Goal: Transaction & Acquisition: Book appointment/travel/reservation

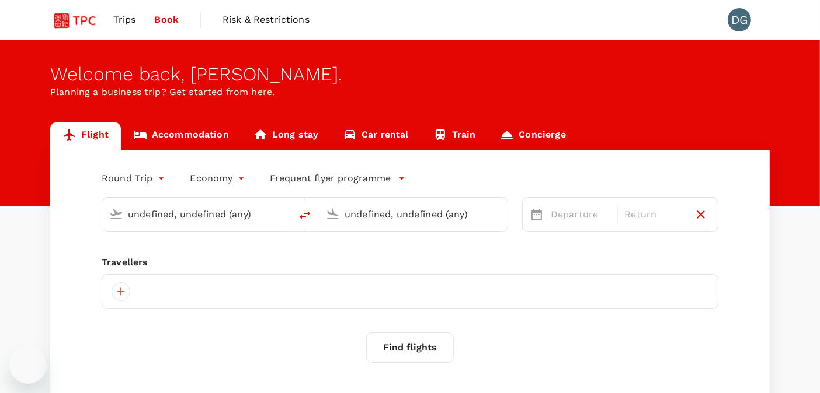
type input "Singapore Changi (SIN)"
type input "Suvarnabhumi Intl (BKK)"
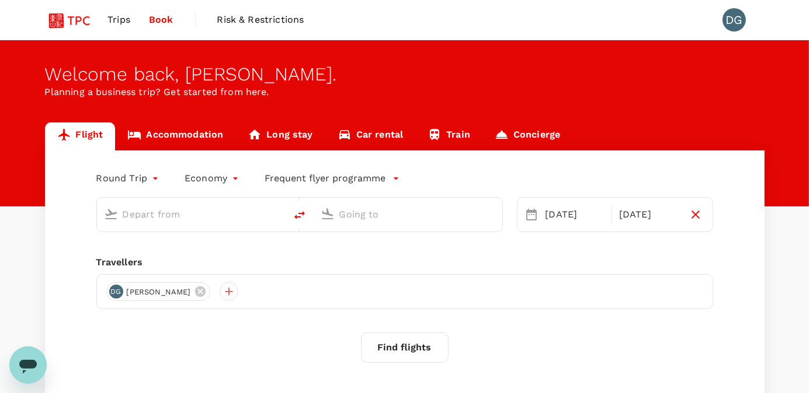
type input "Singapore Changi (SIN)"
type input "Suvarnabhumi Intl (BKK)"
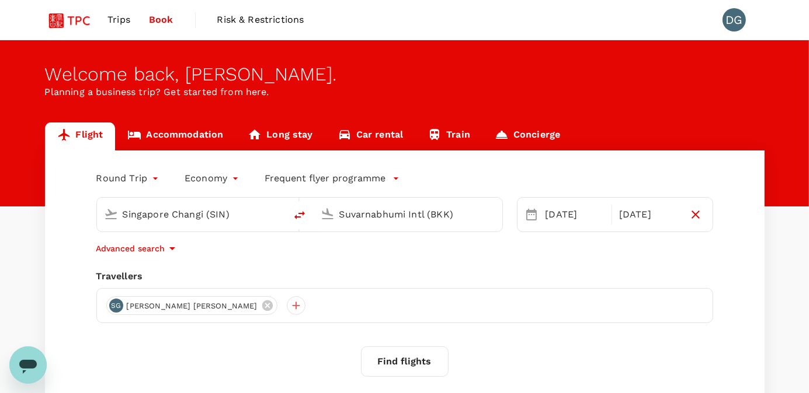
scroll to position [98, 0]
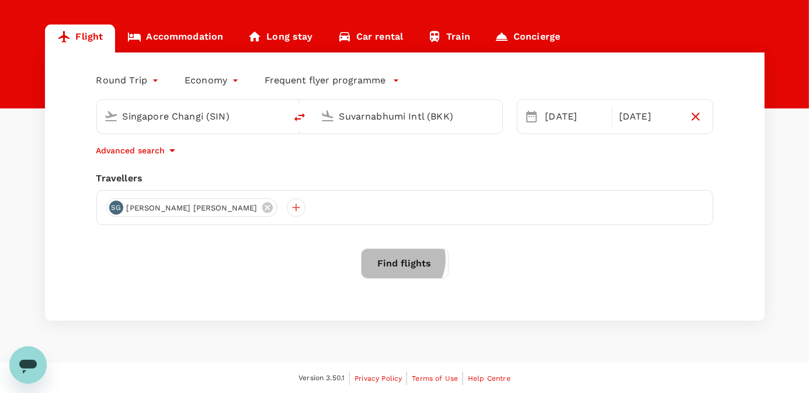
click at [401, 260] on button "Find flights" at bounding box center [405, 264] width 88 height 30
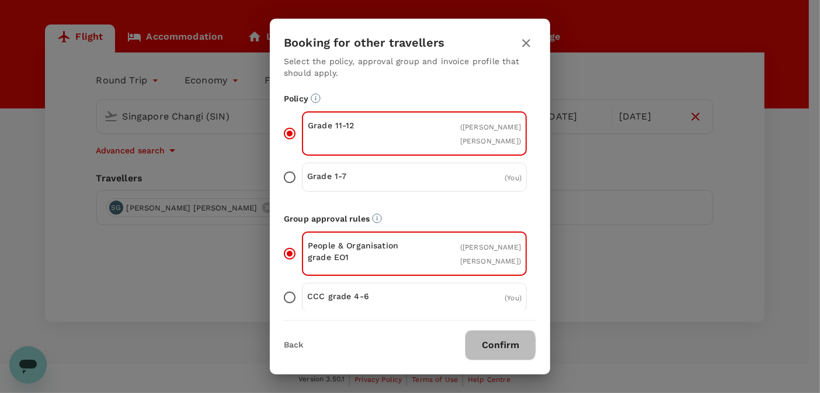
click at [497, 346] on button "Confirm" at bounding box center [500, 345] width 71 height 30
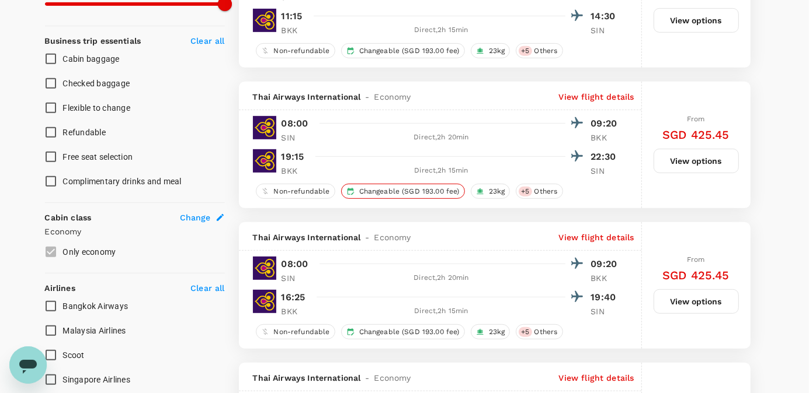
scroll to position [73, 0]
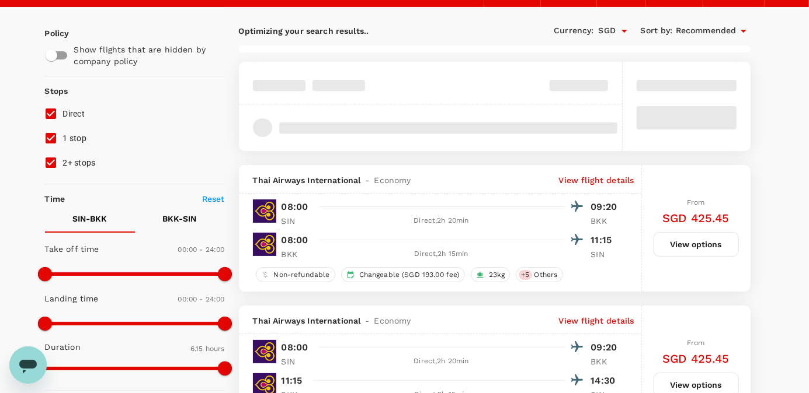
drag, startPoint x: 61, startPoint y: 140, endPoint x: 72, endPoint y: 140, distance: 11.1
click at [67, 140] on label "1 stop" at bounding box center [127, 138] width 177 height 25
click at [63, 140] on input "1 stop" at bounding box center [51, 138] width 25 height 25
checkbox input "false"
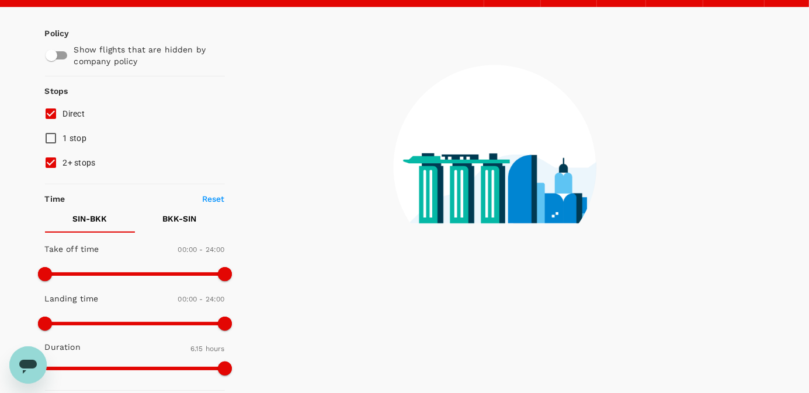
click at [82, 161] on span "2+ stops" at bounding box center [79, 162] width 33 height 9
click at [63, 161] on input "2+ stops" at bounding box center [51, 163] width 25 height 25
checkbox input "false"
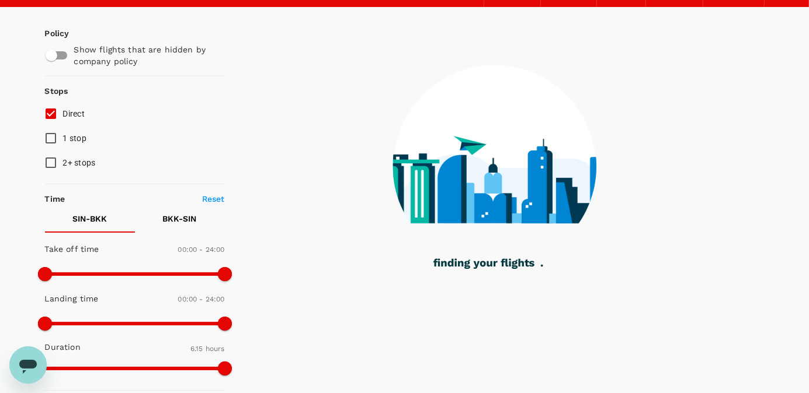
type input "780"
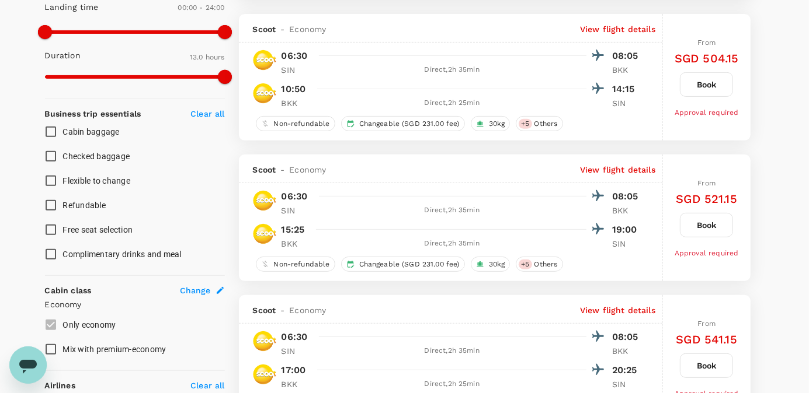
scroll to position [511, 0]
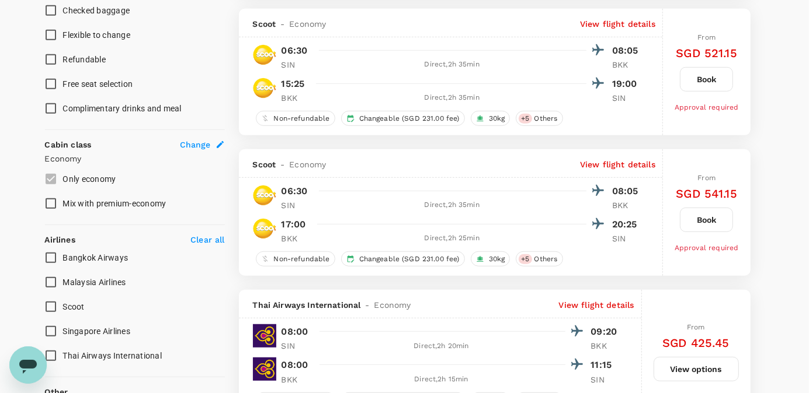
click at [109, 330] on span "Singapore Airlines" at bounding box center [97, 331] width 68 height 9
click at [63, 330] on input "Singapore Airlines" at bounding box center [51, 331] width 25 height 25
checkbox input "true"
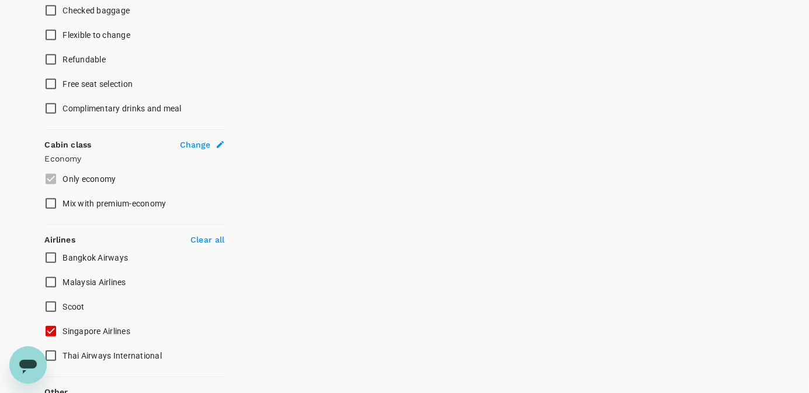
type input "875"
checkbox input "false"
checkbox input "true"
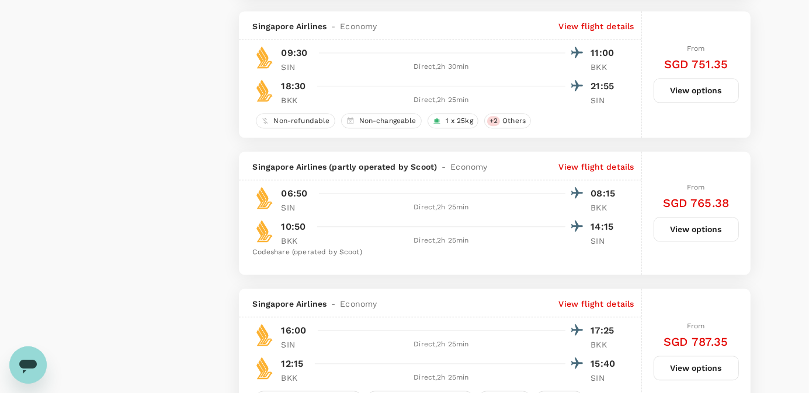
scroll to position [1933, 0]
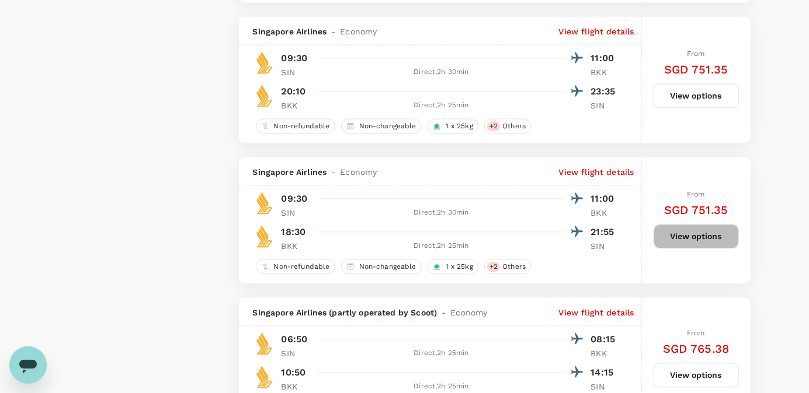
click at [704, 224] on button "View options" at bounding box center [695, 236] width 85 height 25
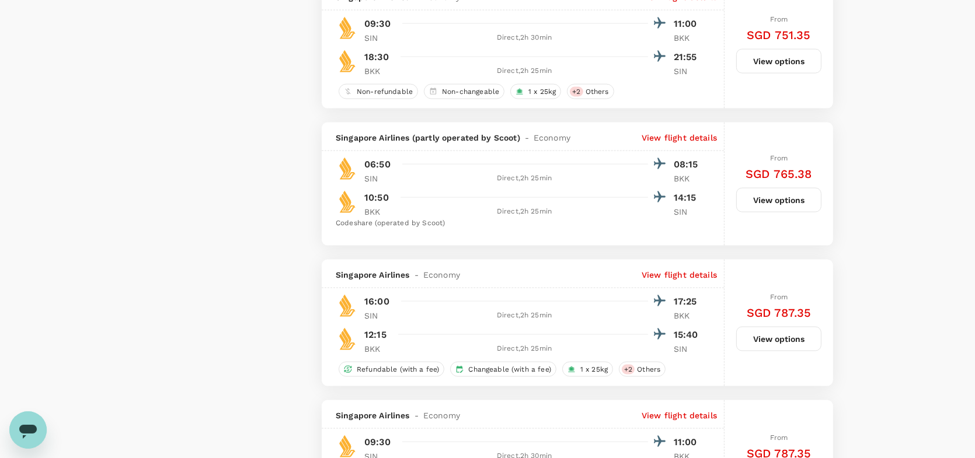
scroll to position [1991, 0]
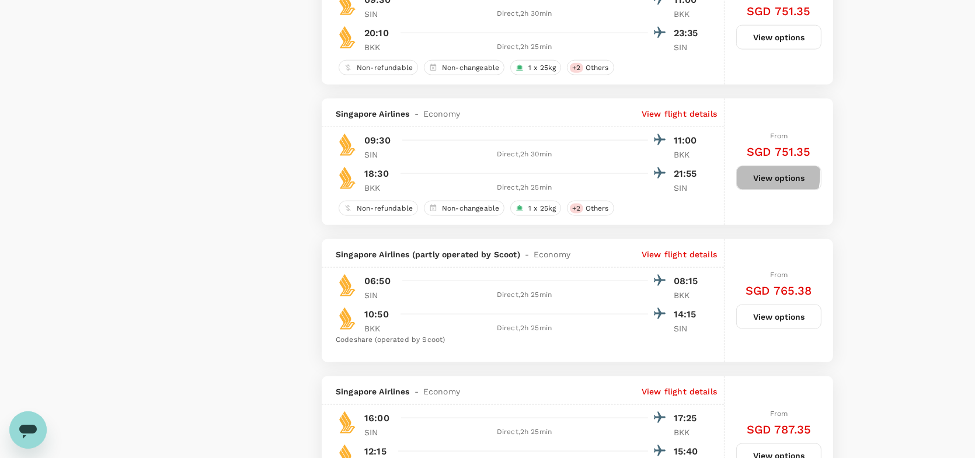
click at [754, 171] on button "View options" at bounding box center [778, 178] width 85 height 25
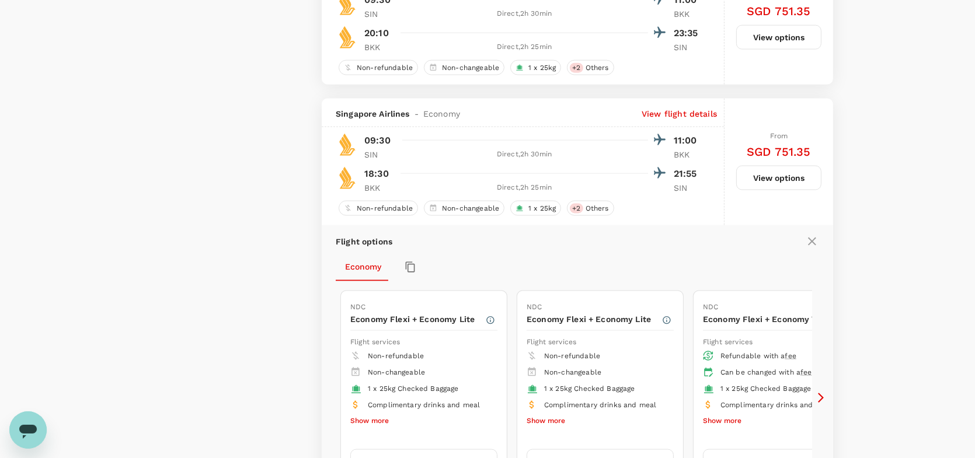
scroll to position [2088, 0]
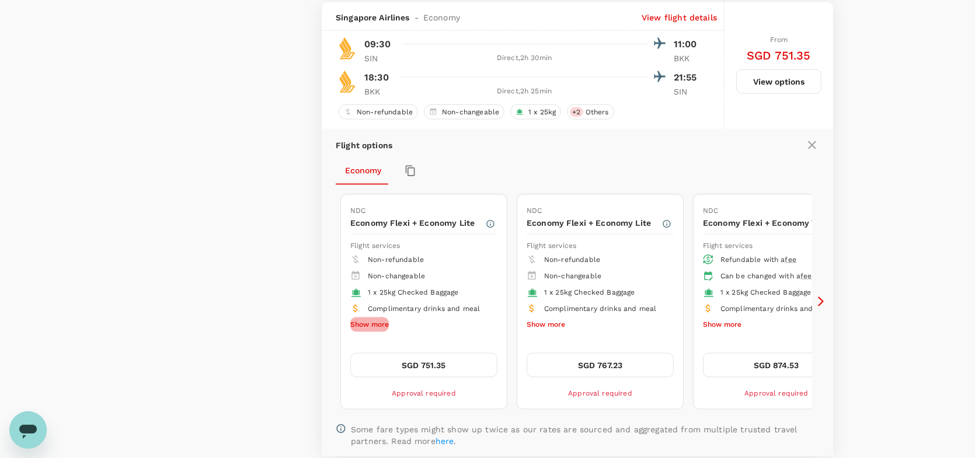
click at [377, 318] on button "Show more" at bounding box center [369, 325] width 39 height 15
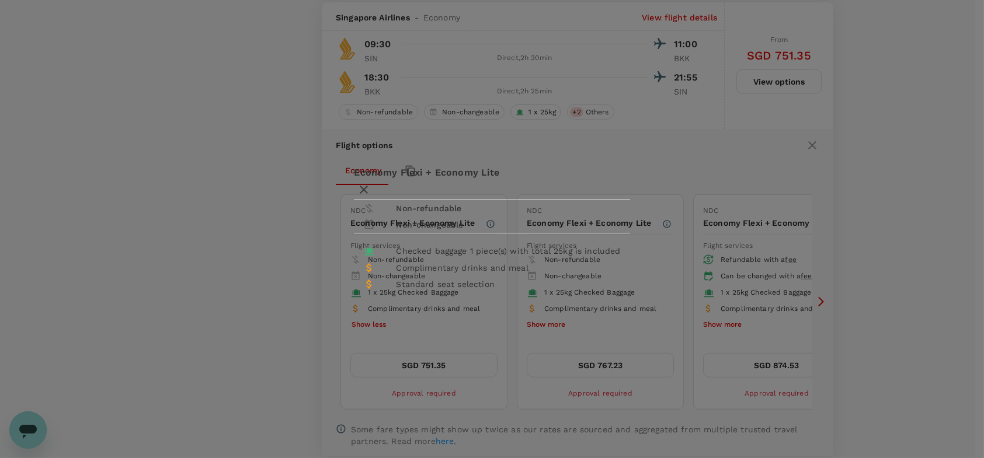
click at [402, 213] on li "Non-refundable" at bounding box center [423, 208] width 138 height 16
click at [482, 219] on div "Non-changeable" at bounding box center [439, 225] width 86 height 12
click at [371, 183] on icon "button" at bounding box center [364, 190] width 14 height 14
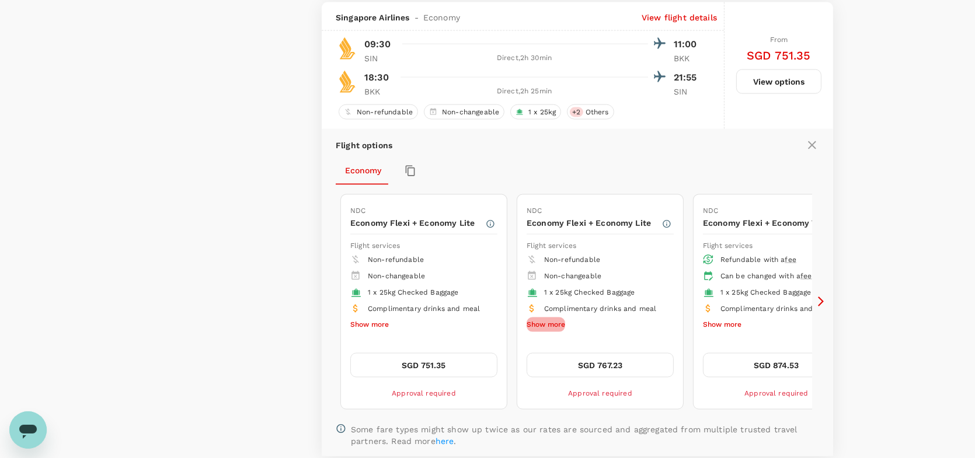
click at [550, 318] on button "Show more" at bounding box center [546, 325] width 39 height 15
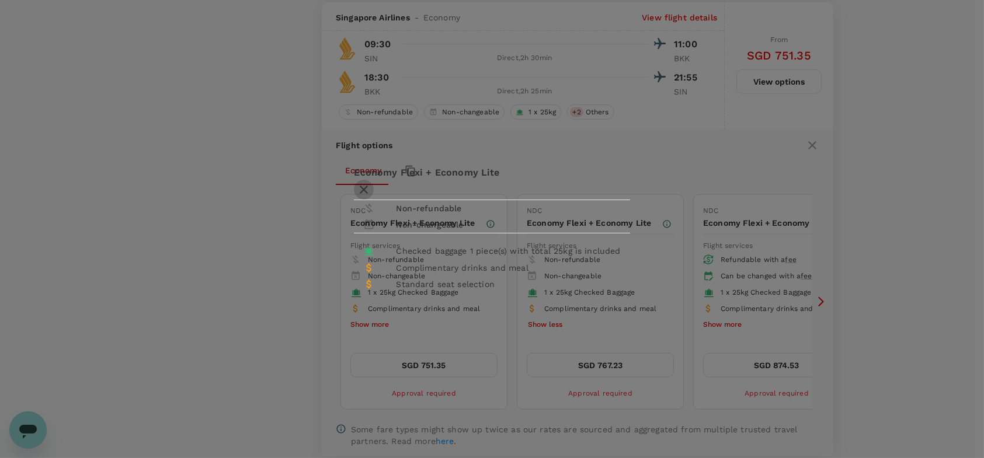
click at [371, 183] on icon "button" at bounding box center [364, 190] width 14 height 14
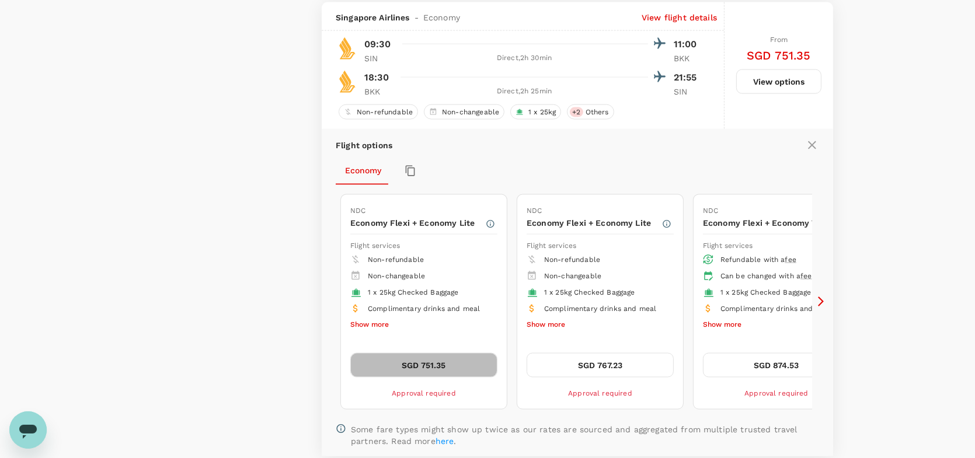
click at [426, 357] on button "SGD 751.35" at bounding box center [423, 365] width 147 height 25
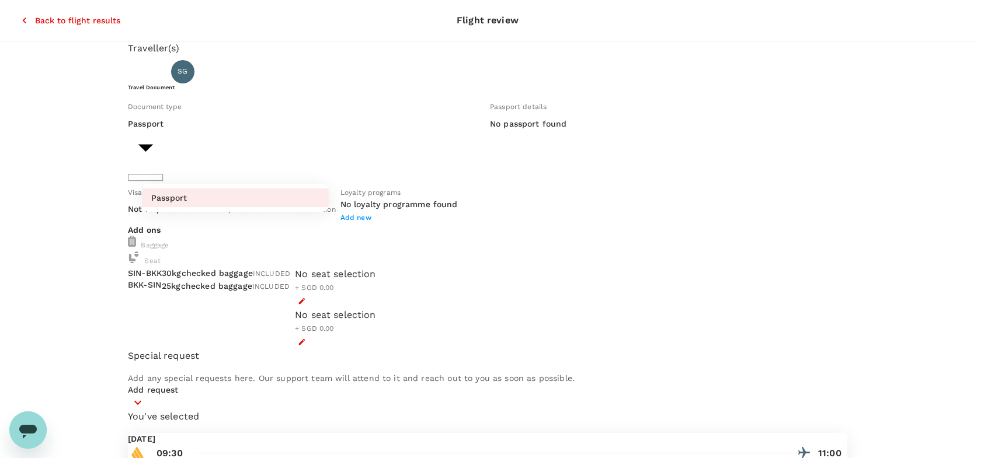
click at [238, 169] on body "Back to flight results Flight review Traveller(s) Traveller 1 : SG Sherin Woan …" at bounding box center [492, 437] width 984 height 875
click at [238, 169] on div at bounding box center [492, 229] width 984 height 458
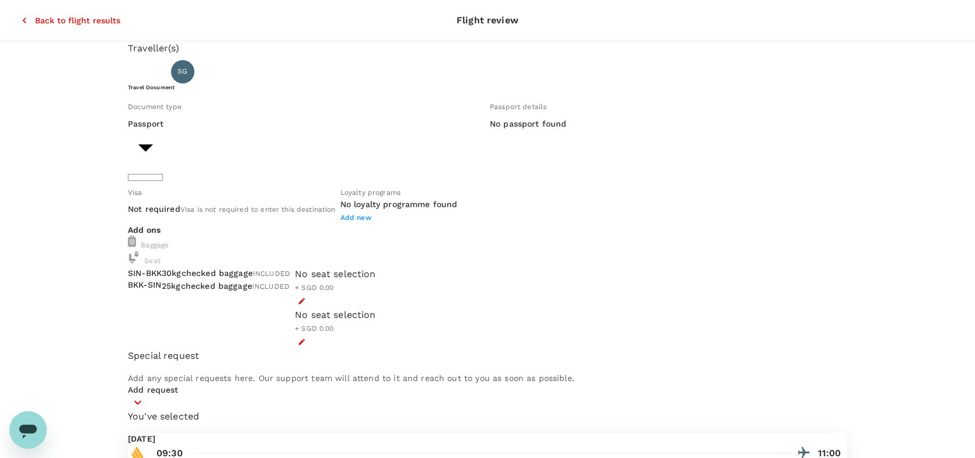
click at [490, 131] on h6 "No passport found" at bounding box center [528, 124] width 77 height 13
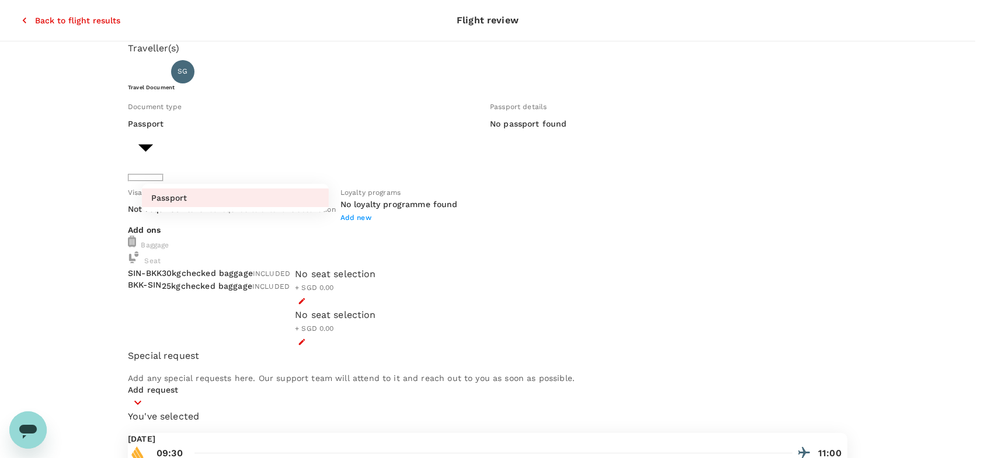
click at [222, 168] on body "Back to flight results Flight review Traveller(s) Traveller 1 : SG Sherin Woan …" at bounding box center [492, 437] width 984 height 875
click at [217, 169] on div at bounding box center [492, 229] width 984 height 458
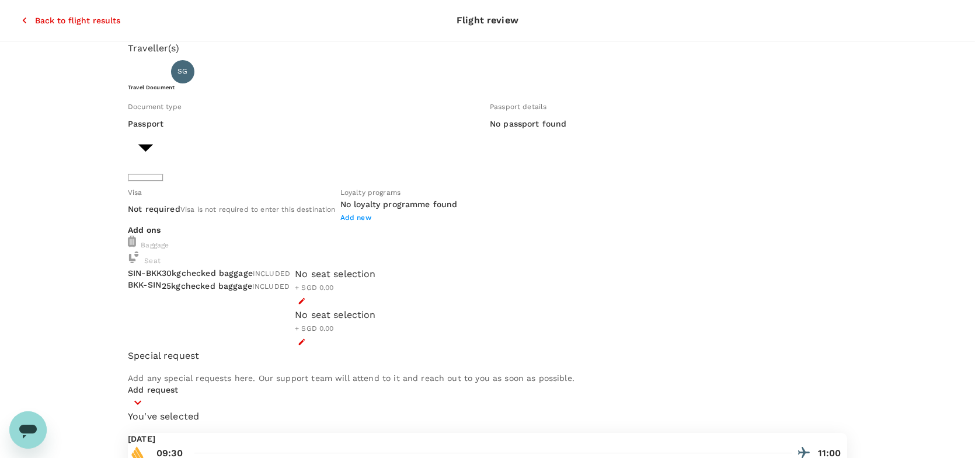
click at [58, 155] on div "Traveller(s) Traveller 1 : SG Sherin Woan Pyng Goh Travel Document Document typ…" at bounding box center [487, 442] width 975 height 802
click at [495, 131] on h6 "No passport found" at bounding box center [528, 124] width 77 height 13
click at [306, 303] on icon "button" at bounding box center [302, 301] width 8 height 8
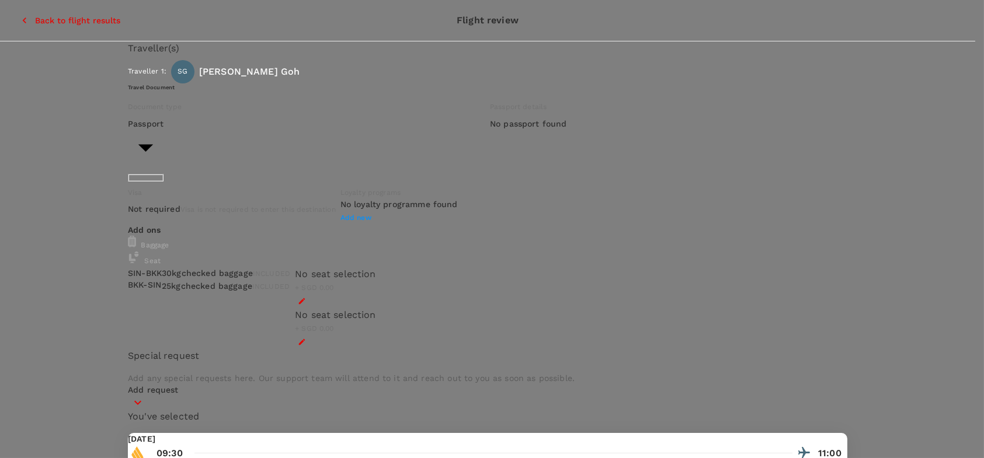
click at [558, 155] on div at bounding box center [492, 229] width 984 height 458
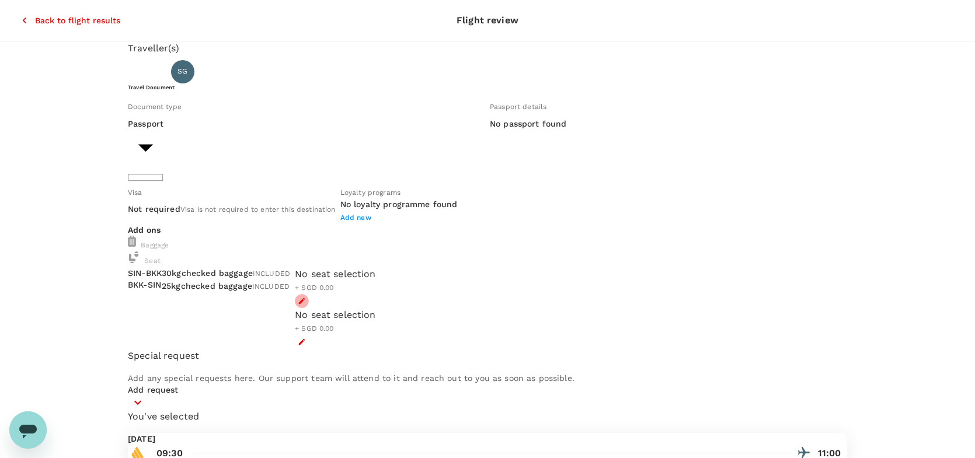
click at [305, 303] on icon "button" at bounding box center [302, 301] width 6 height 6
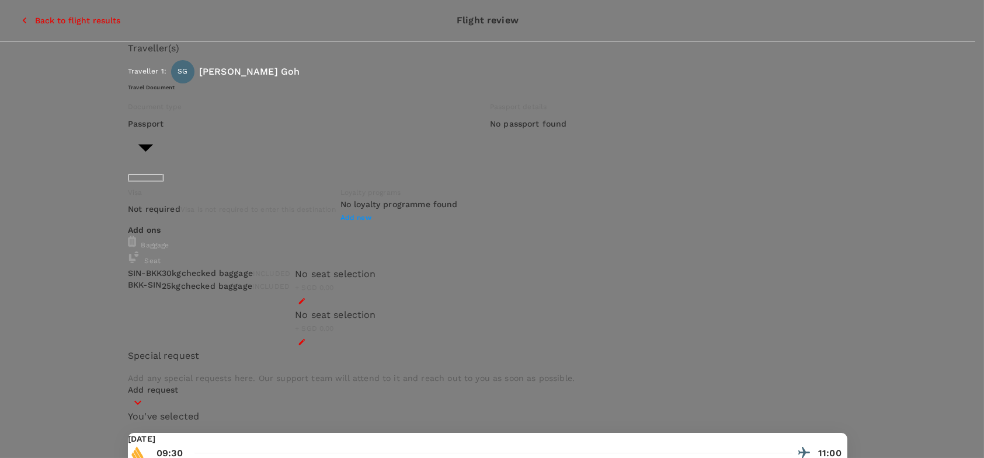
click at [546, 128] on div at bounding box center [492, 229] width 984 height 458
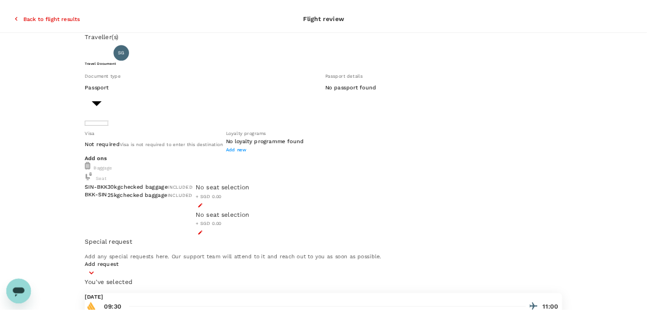
scroll to position [58, 0]
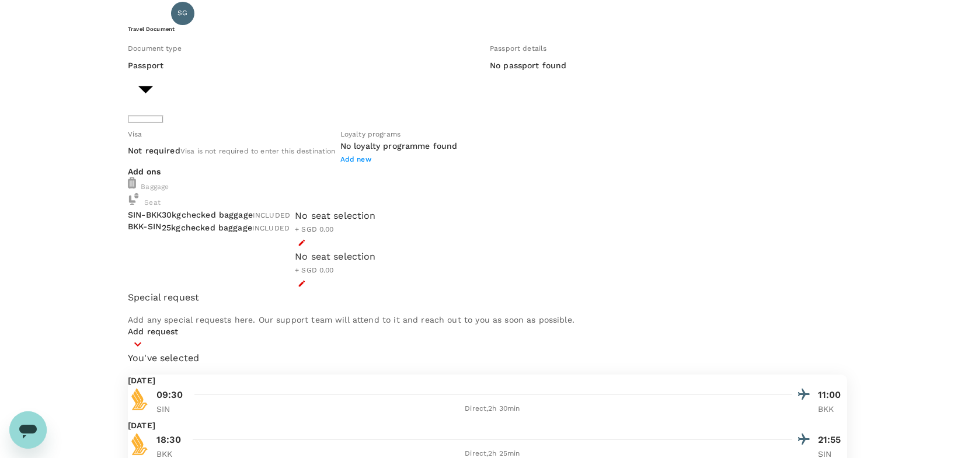
click at [371, 163] on span "Add new" at bounding box center [355, 159] width 31 height 8
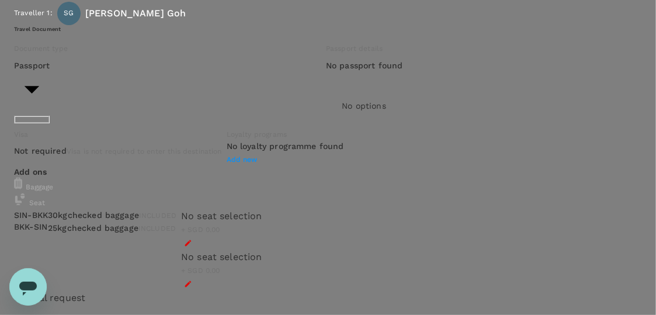
type input "k"
click at [407, 118] on li "Singapore Airlines PPS Club/ KrisFlyer" at bounding box center [414, 111] width 145 height 23
type input "Singapore Airlines PPS Club/ KrisFlyer"
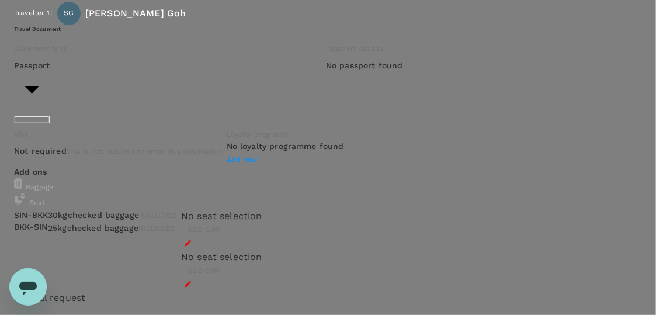
paste input "SQ8131068668"
type input "SQ8131068668"
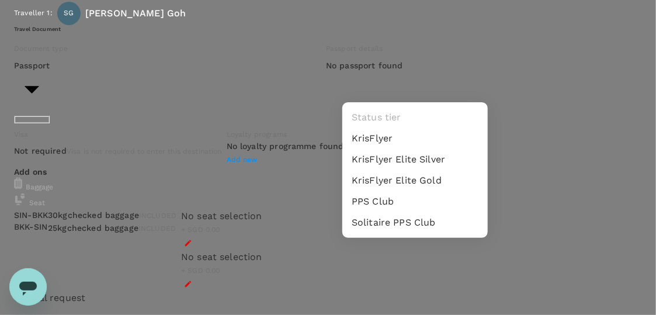
click at [438, 148] on div at bounding box center [328, 157] width 656 height 315
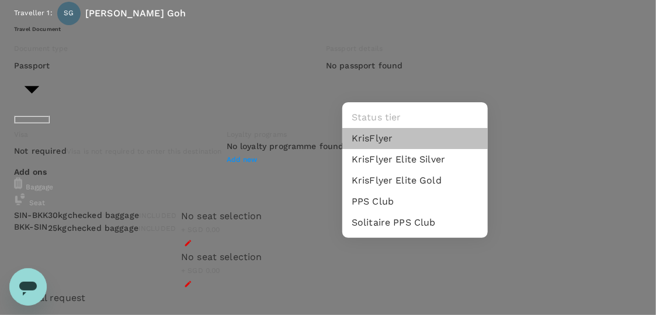
click at [436, 149] on li "KrisFlyer" at bounding box center [414, 138] width 145 height 21
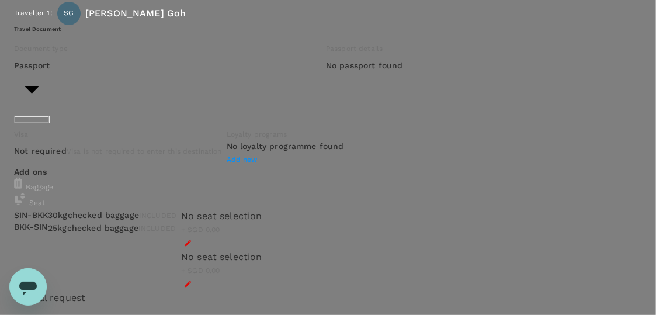
drag, startPoint x: 429, startPoint y: 217, endPoint x: 435, endPoint y: 206, distance: 12.3
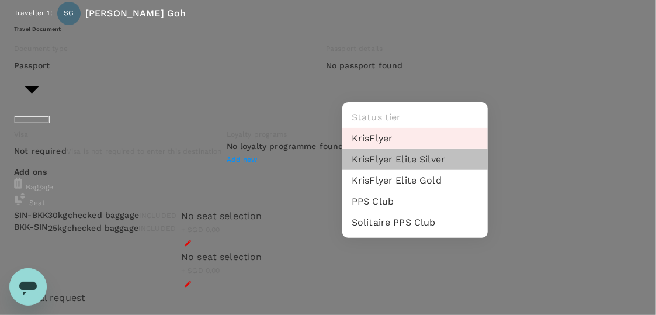
click at [438, 170] on li "KrisFlyer Elite Silver" at bounding box center [414, 159] width 145 height 21
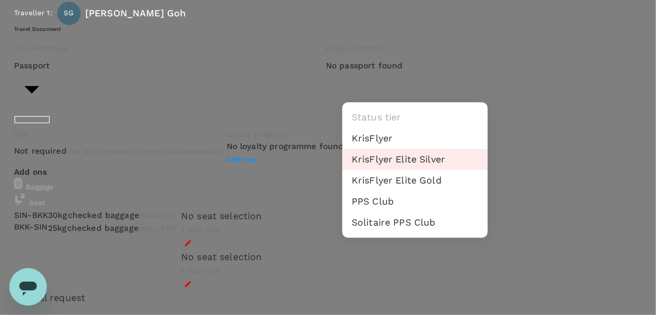
click at [450, 140] on div at bounding box center [328, 157] width 656 height 315
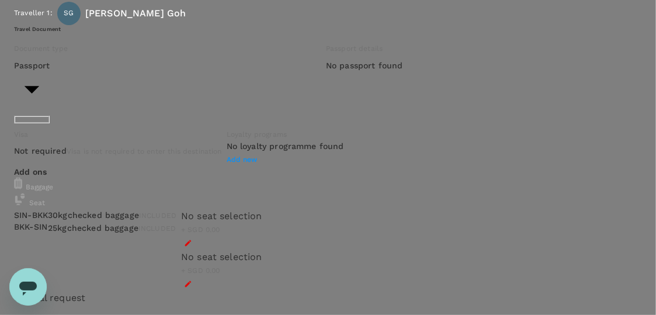
drag, startPoint x: 515, startPoint y: 203, endPoint x: 523, endPoint y: 198, distance: 8.6
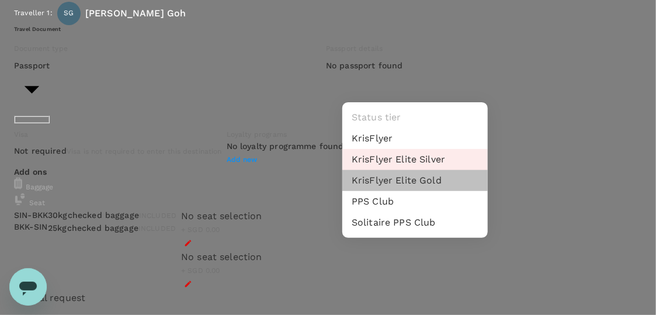
click at [443, 191] on li "KrisFlyer Elite Gold" at bounding box center [414, 180] width 145 height 21
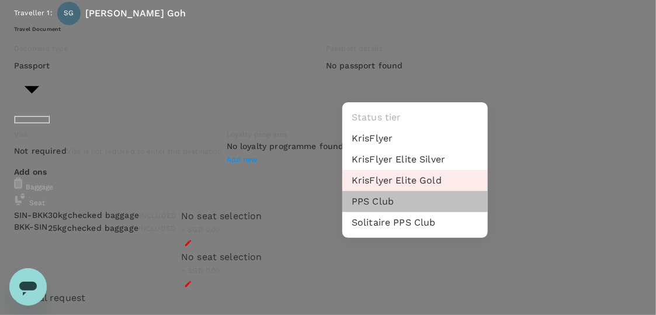
click at [422, 212] on li "PPS Club" at bounding box center [414, 201] width 145 height 21
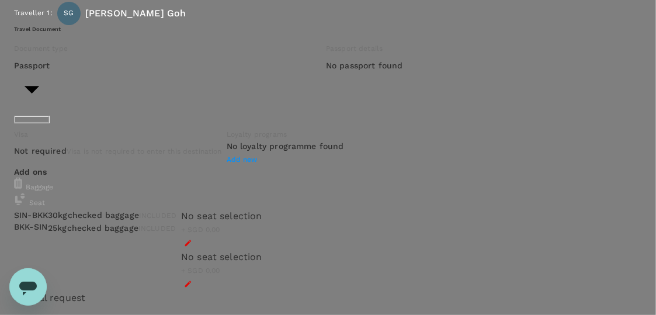
drag, startPoint x: 480, startPoint y: 201, endPoint x: 505, endPoint y: 198, distance: 24.7
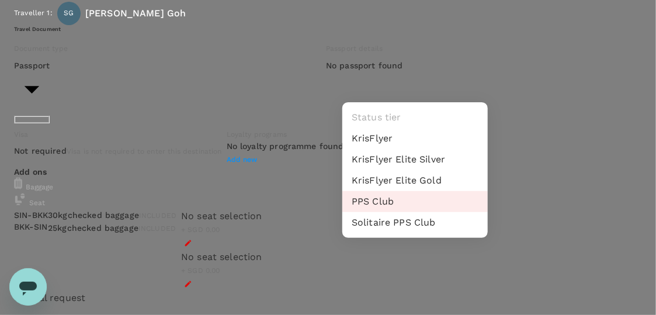
click at [440, 170] on li "KrisFlyer Elite Silver" at bounding box center [414, 159] width 145 height 21
type input "8"
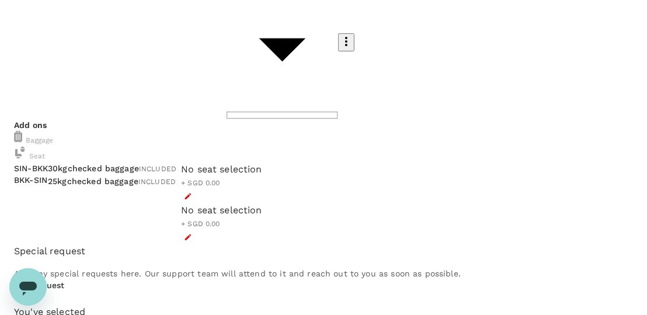
scroll to position [259, 0]
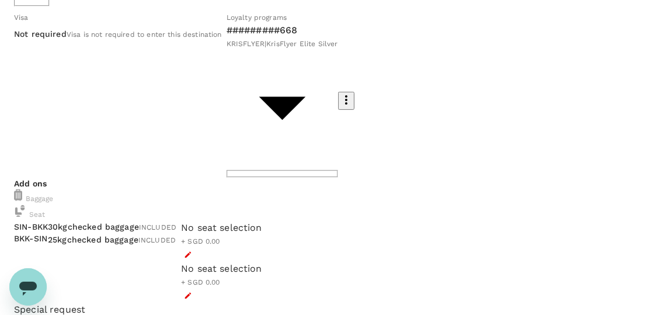
scroll to position [0, 0]
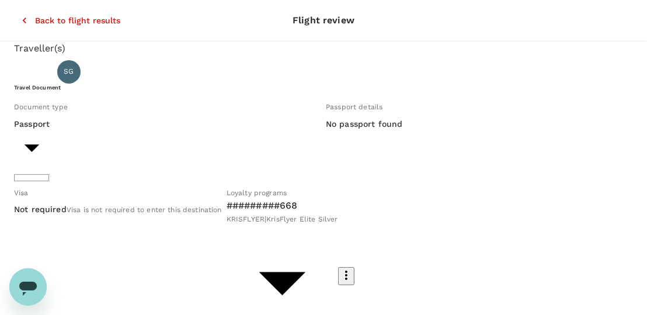
click at [326, 131] on div "No passport found" at bounding box center [364, 124] width 77 height 13
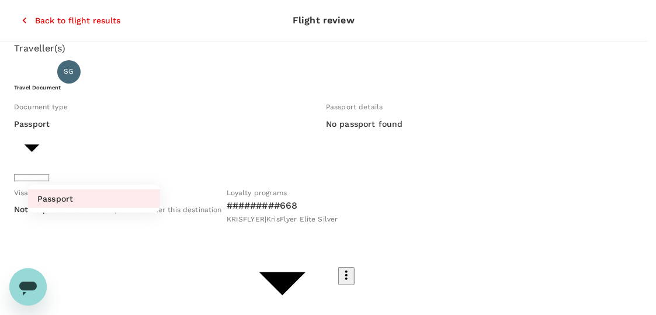
click at [107, 216] on div at bounding box center [328, 157] width 656 height 315
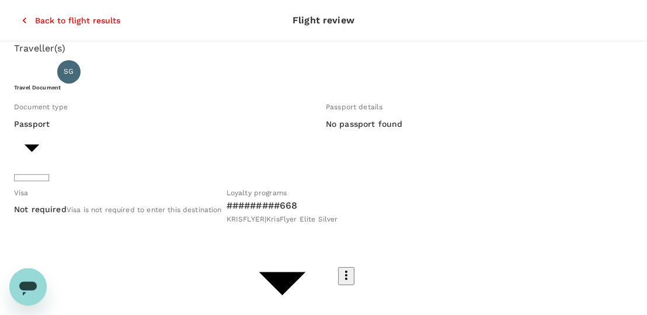
click at [326, 131] on h6 "No passport found" at bounding box center [364, 124] width 77 height 13
click at [345, 51] on p "Traveller(s)" at bounding box center [323, 48] width 619 height 14
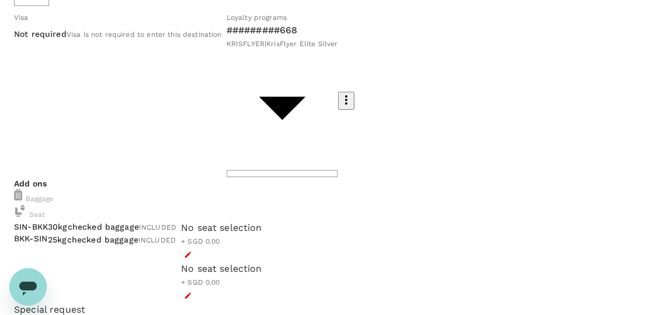
scroll to position [234, 0]
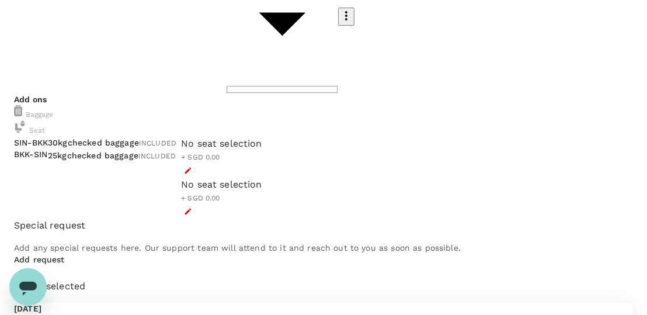
scroll to position [26, 0]
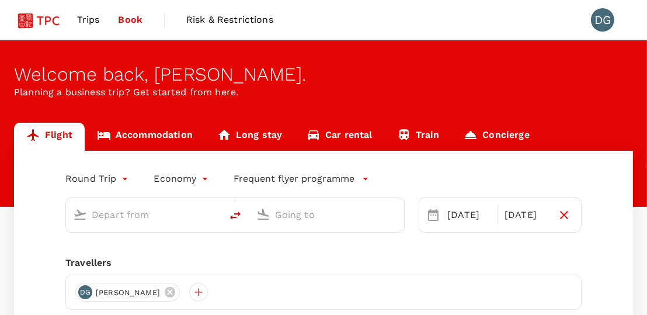
type input "Singapore Changi (SIN)"
type input "Suvarnabhumi Intl (BKK)"
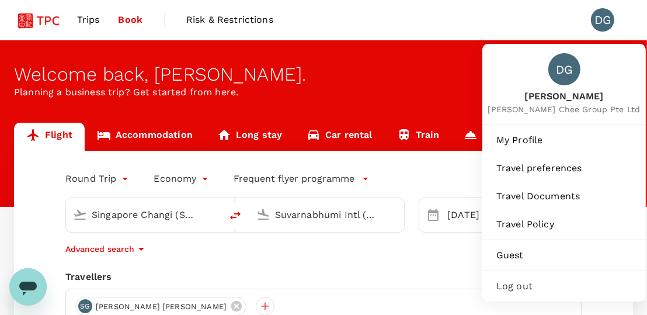
click at [599, 18] on div "DG" at bounding box center [602, 19] width 23 height 23
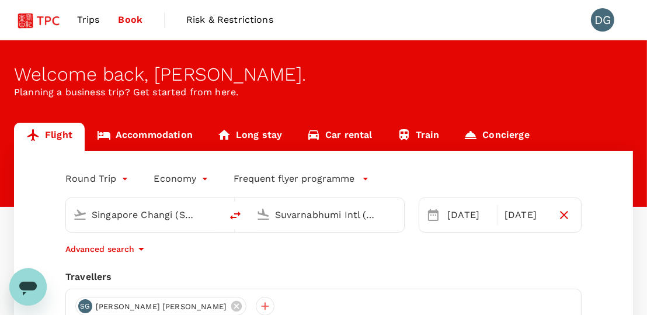
click at [599, 18] on div "DG" at bounding box center [602, 19] width 23 height 23
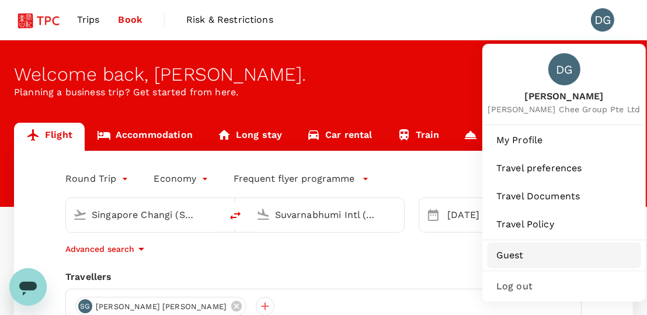
click at [515, 259] on span "Guest" at bounding box center [563, 255] width 135 height 14
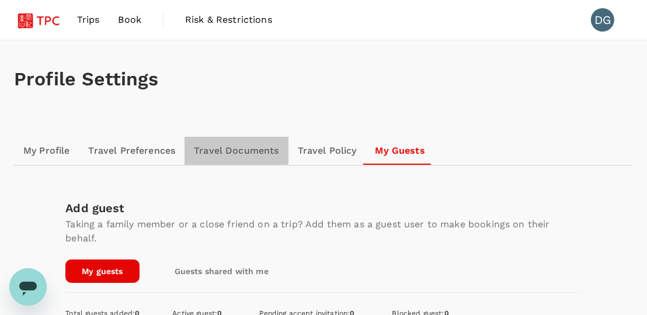
click at [228, 148] on link "Travel Documents" at bounding box center [235, 151] width 103 height 28
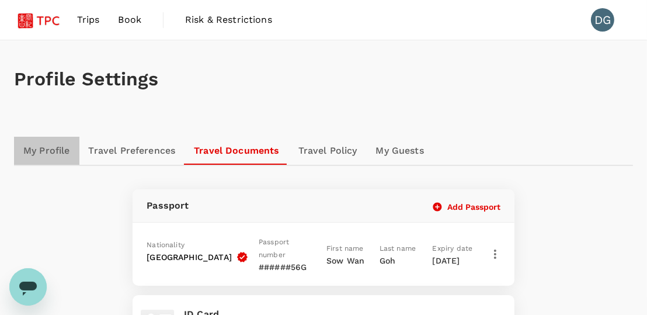
click at [47, 150] on link "My Profile" at bounding box center [46, 151] width 65 height 28
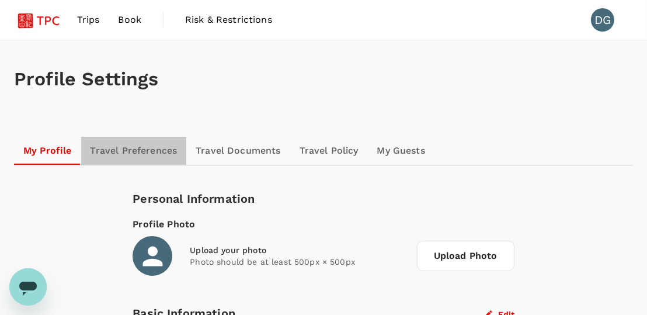
click at [134, 146] on link "Travel Preferences" at bounding box center [134, 151] width 106 height 28
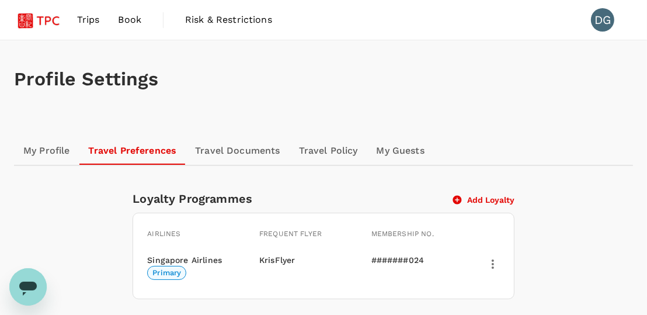
click at [123, 19] on span "Book" at bounding box center [129, 20] width 23 height 14
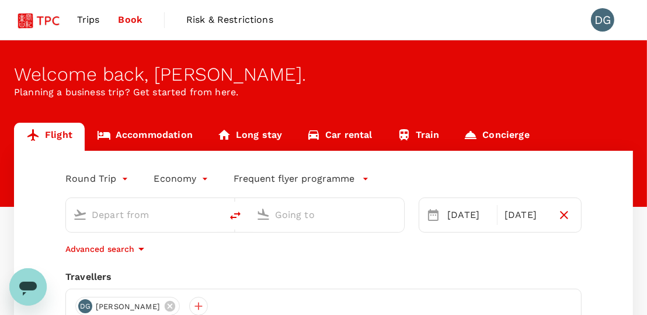
type input "Singapore Changi (SIN)"
type input "Suvarnabhumi Intl (BKK)"
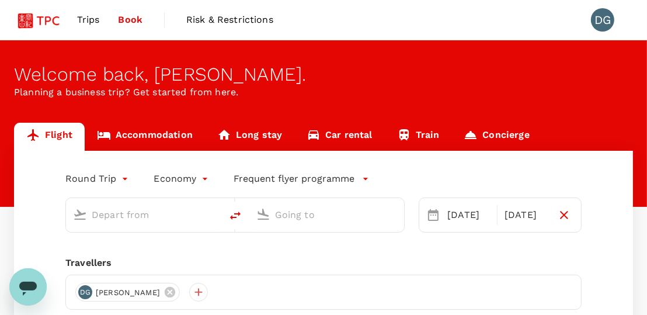
type input "Singapore Changi (SIN)"
type input "Suvarnabhumi Intl (BKK)"
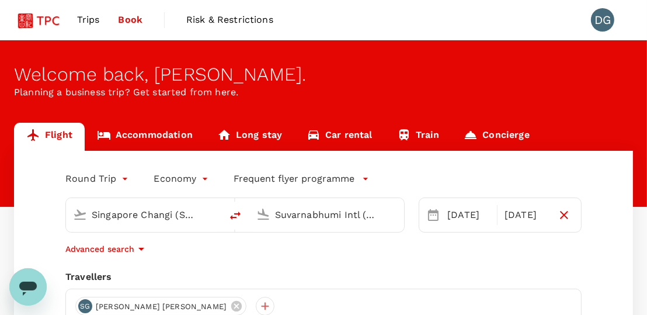
click at [93, 18] on span "Trips" at bounding box center [88, 20] width 23 height 14
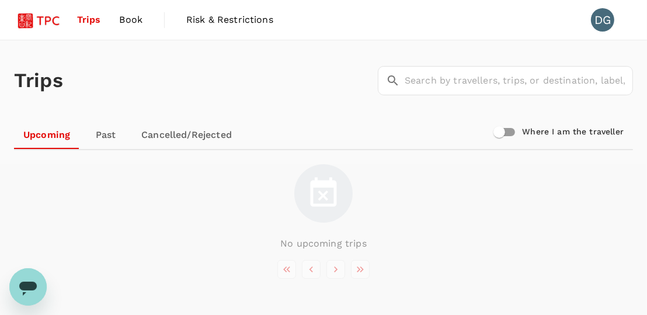
click at [138, 19] on span "Book" at bounding box center [130, 20] width 23 height 14
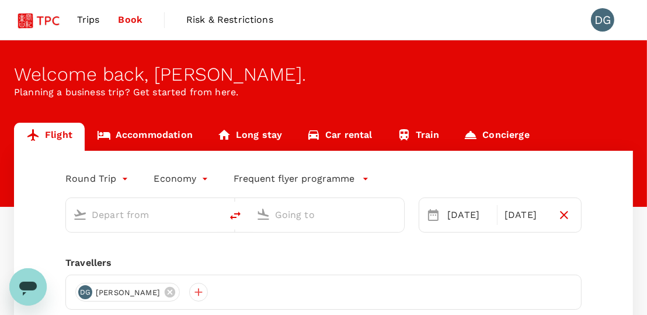
type input "Singapore Changi (SIN)"
type input "Suvarnabhumi Intl (BKK)"
type input "Singapore Changi (SIN)"
type input "Suvarnabhumi Intl (BKK)"
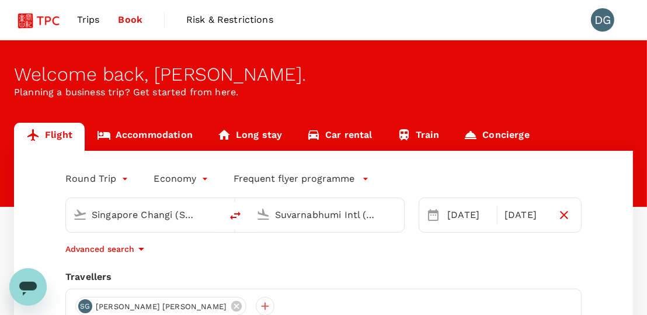
click at [252, 21] on span "Risk & Restrictions" at bounding box center [229, 20] width 87 height 14
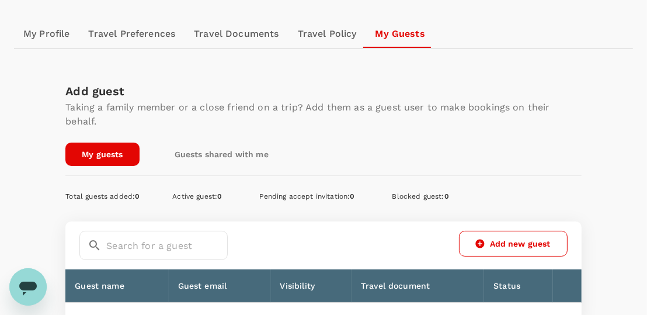
scroll to position [227, 0]
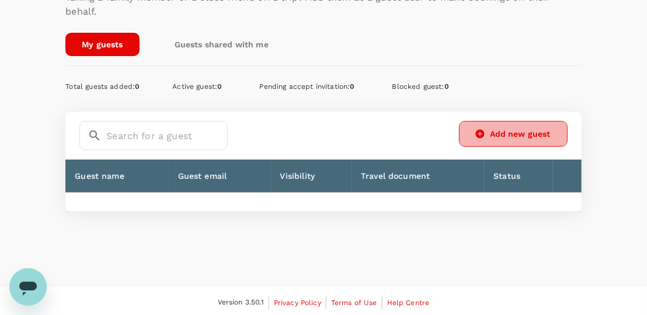
click at [515, 130] on link "Add new guest" at bounding box center [513, 134] width 109 height 26
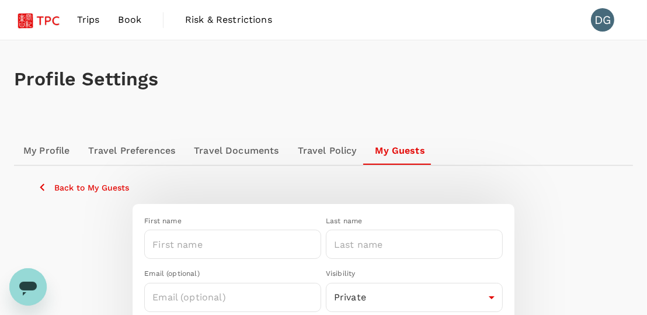
click at [224, 151] on link "Travel Documents" at bounding box center [235, 151] width 103 height 28
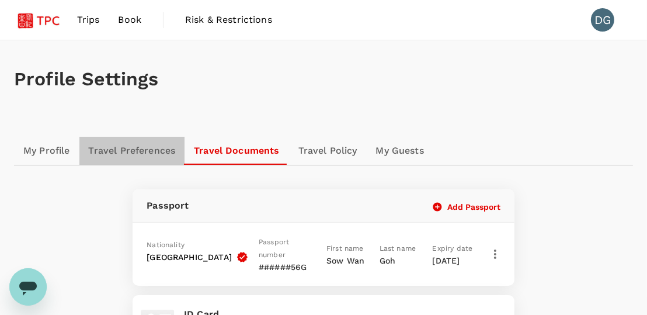
click at [142, 153] on link "Travel Preferences" at bounding box center [132, 151] width 106 height 28
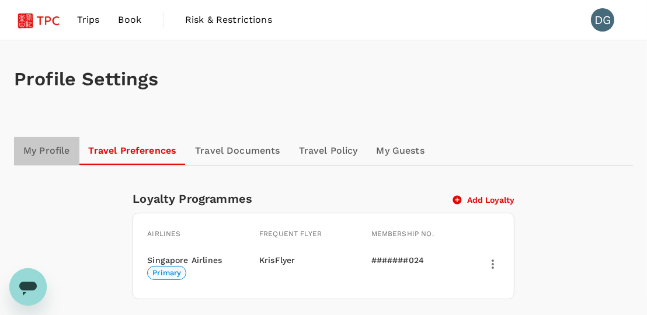
click at [62, 149] on link "My Profile" at bounding box center [46, 151] width 65 height 28
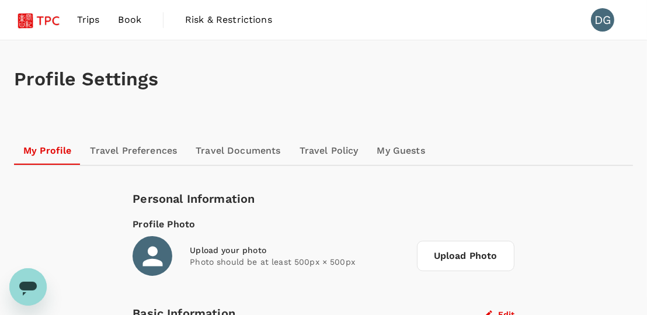
click at [127, 15] on span "Book" at bounding box center [129, 20] width 23 height 14
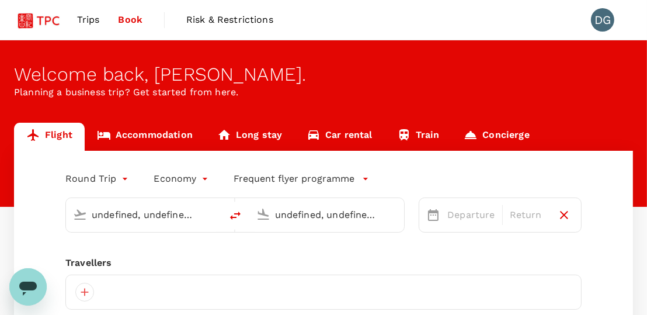
type input "Singapore Changi (SIN)"
type input "Suvarnabhumi Intl (BKK)"
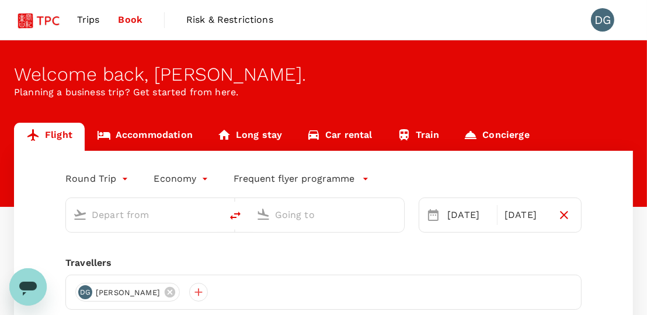
type input "Singapore Changi (SIN)"
type input "Suvarnabhumi Intl (BKK)"
type input "Singapore Changi (SIN)"
type input "Suvarnabhumi Intl (BKK)"
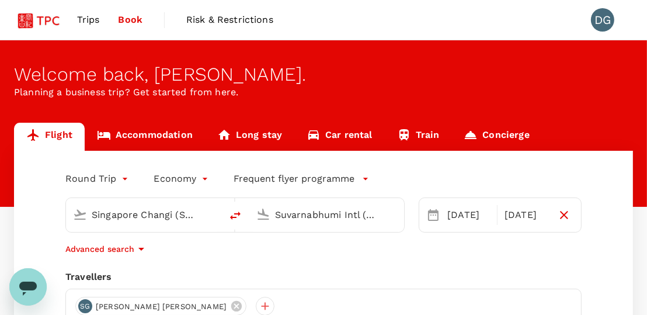
click at [218, 20] on span "Risk & Restrictions" at bounding box center [229, 20] width 87 height 14
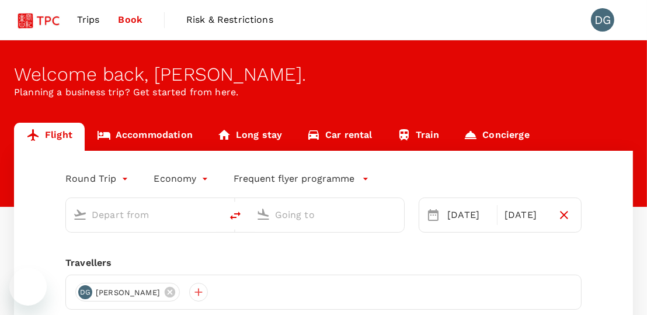
type input "Singapore Changi (SIN)"
type input "Suvarnabhumi Intl (BKK)"
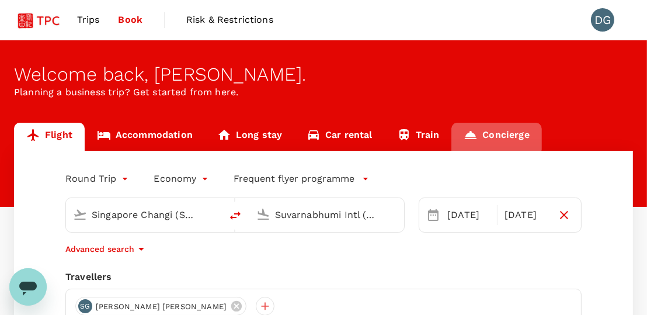
click at [482, 133] on link "Concierge" at bounding box center [496, 137] width 90 height 28
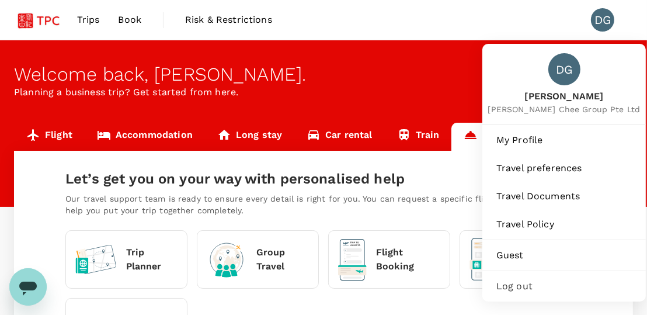
click at [613, 22] on div "DG" at bounding box center [602, 19] width 23 height 23
click at [603, 16] on div "DG" at bounding box center [602, 19] width 23 height 23
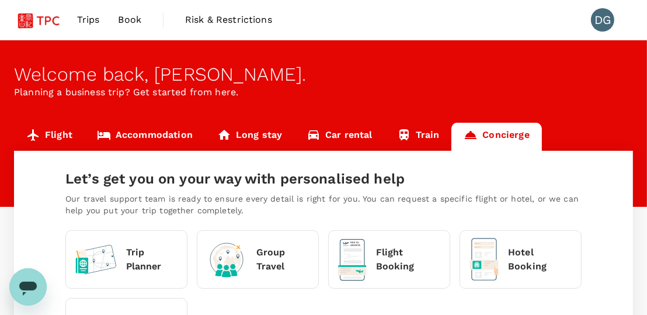
click at [603, 16] on div "DG" at bounding box center [602, 19] width 23 height 23
click at [250, 260] on div "Group Travel" at bounding box center [258, 259] width 102 height 46
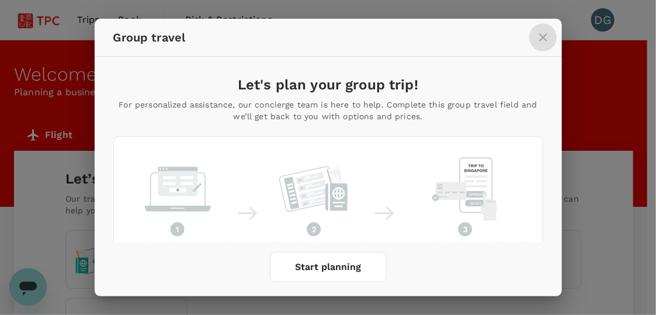
click at [544, 37] on icon "close" at bounding box center [543, 37] width 14 height 14
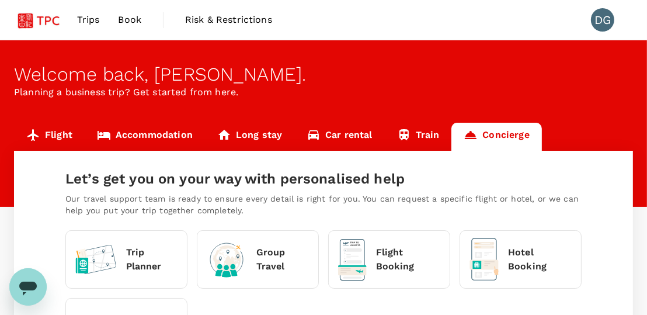
click at [138, 21] on span "Book" at bounding box center [129, 20] width 23 height 14
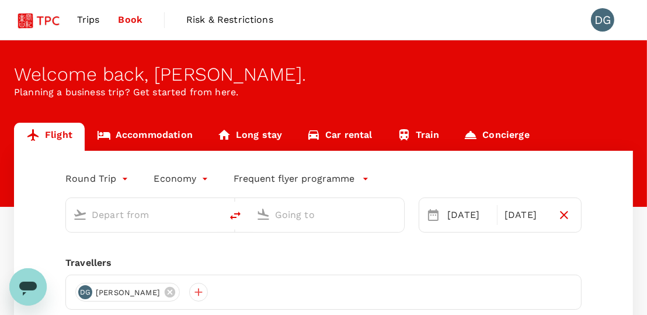
type input "Singapore Changi (SIN)"
type input "Suvarnabhumi Intl (BKK)"
type input "Singapore Changi (SIN)"
type input "Suvarnabhumi Intl (BKK)"
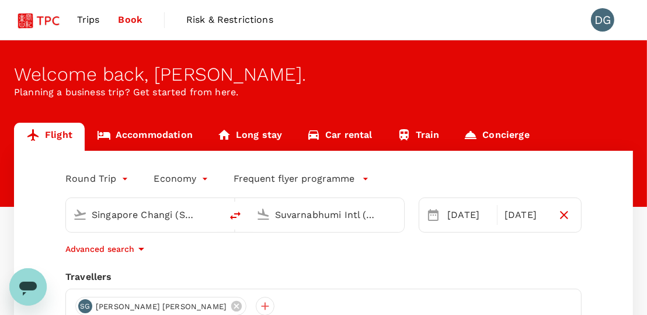
click at [43, 19] on img at bounding box center [41, 20] width 54 height 26
click at [92, 18] on span "Trips" at bounding box center [88, 20] width 23 height 14
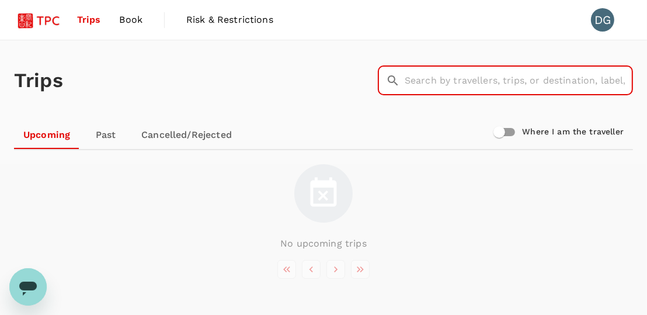
click at [482, 81] on input "text" at bounding box center [519, 80] width 228 height 29
type input "a"
type input "sherin"
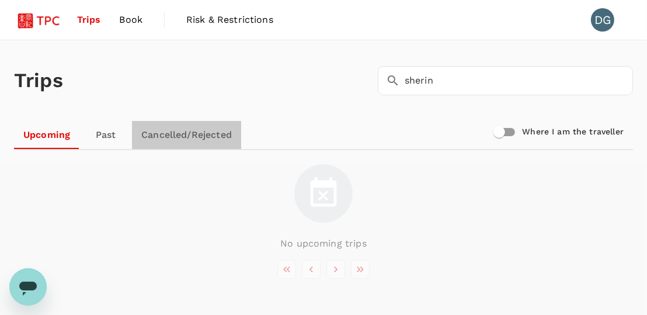
click at [189, 133] on link "Cancelled/Rejected" at bounding box center [186, 135] width 109 height 28
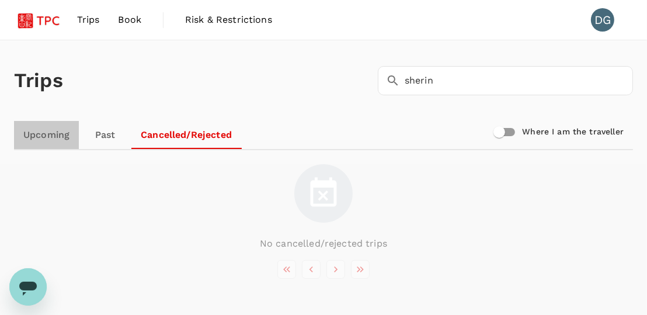
click at [59, 131] on link "Upcoming" at bounding box center [46, 135] width 65 height 28
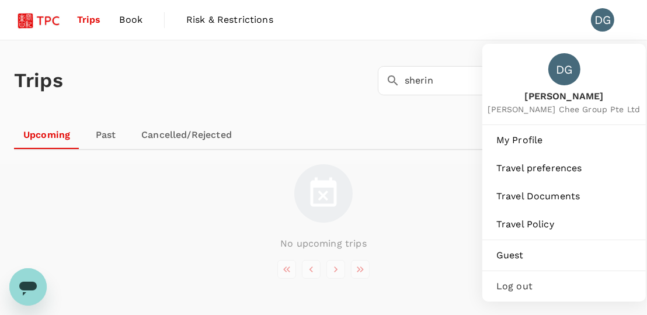
click at [598, 14] on div "DG" at bounding box center [602, 19] width 23 height 23
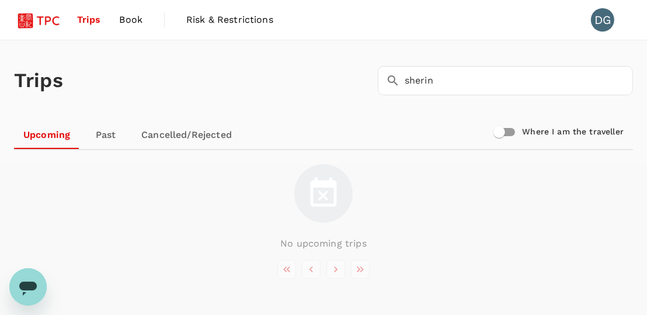
click at [599, 14] on div "DG" at bounding box center [602, 19] width 23 height 23
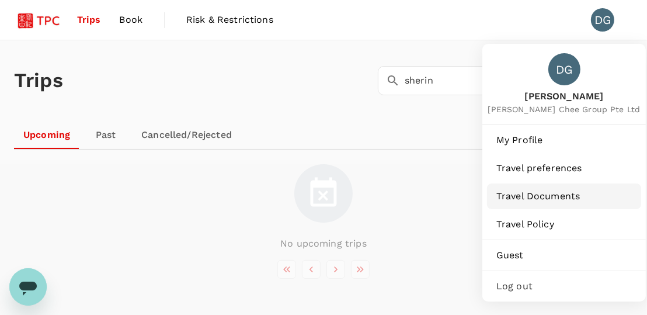
click at [572, 192] on span "Travel Documents" at bounding box center [563, 196] width 135 height 14
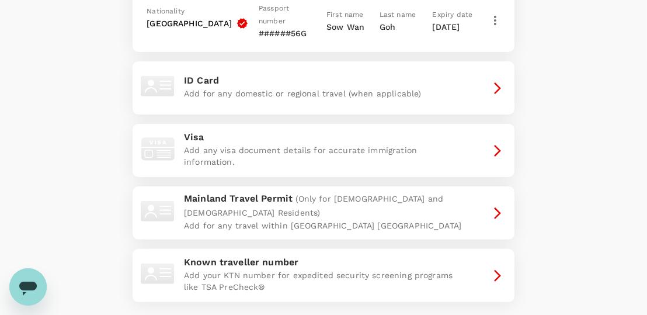
scroll to position [58, 0]
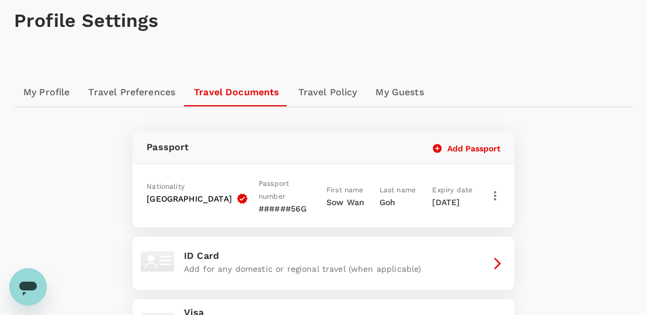
click at [485, 145] on button "Add Passport" at bounding box center [466, 148] width 67 height 11
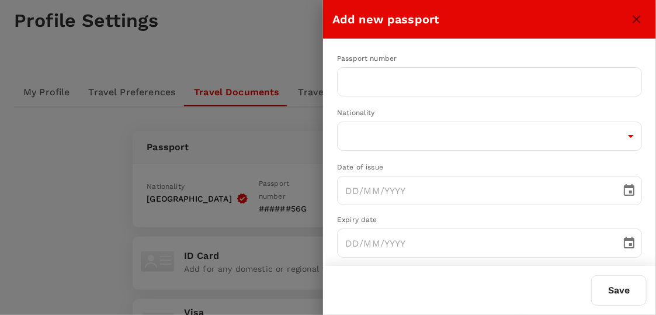
click at [40, 156] on div at bounding box center [328, 157] width 656 height 315
